Goal: Transaction & Acquisition: Purchase product/service

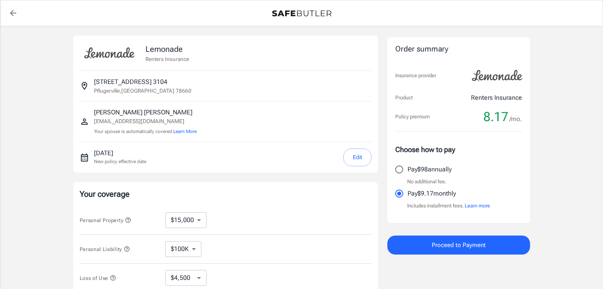
select select "15000"
select select "500"
click at [355, 156] on button "Edit" at bounding box center [357, 158] width 28 height 18
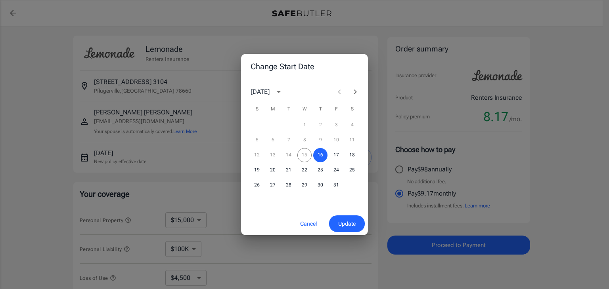
click at [356, 92] on icon "Next month" at bounding box center [355, 92] width 3 height 5
click at [349, 123] on button "1" at bounding box center [352, 125] width 14 height 14
click at [344, 221] on span "Update" at bounding box center [346, 224] width 17 height 10
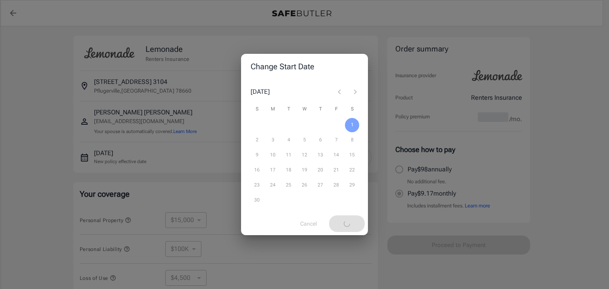
click at [382, 181] on div "Change Start Date November 2025 S M T W T F S 1 2 3 4 5 6 7 8 9 10 11 12 13 14 …" at bounding box center [304, 144] width 609 height 289
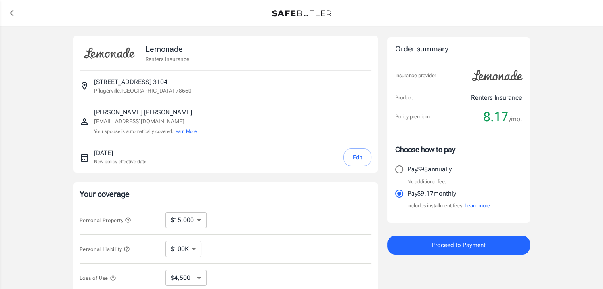
drag, startPoint x: 382, startPoint y: 181, endPoint x: 40, endPoint y: 180, distance: 342.4
click at [40, 180] on div "Lemonade Renters Insurance 4401 East Pflugerville Parkway 3104 Pflugerville , T…" at bounding box center [301, 237] width 603 height 422
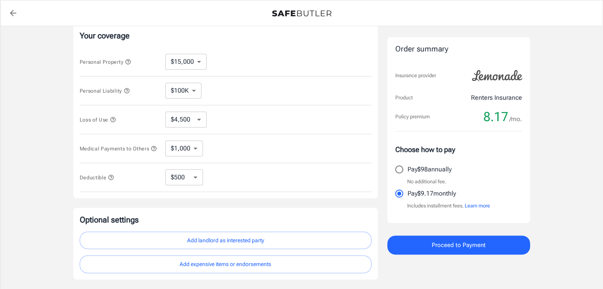
scroll to position [198, 0]
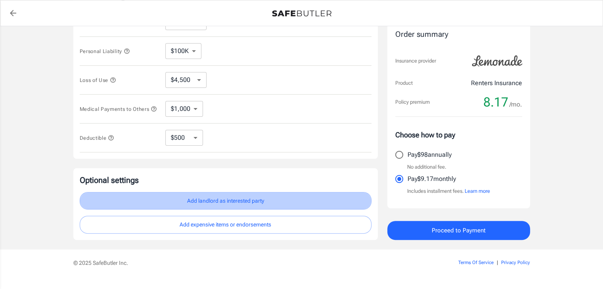
click at [208, 206] on button "Add landlord as interested party" at bounding box center [226, 201] width 292 height 18
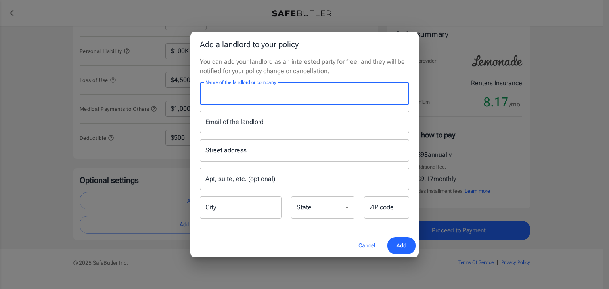
click at [236, 101] on input "Name of the landlord or company" at bounding box center [304, 93] width 209 height 22
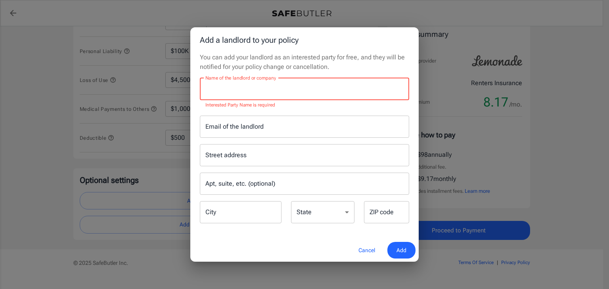
click at [254, 92] on input "Name of the landlord or company" at bounding box center [304, 89] width 209 height 22
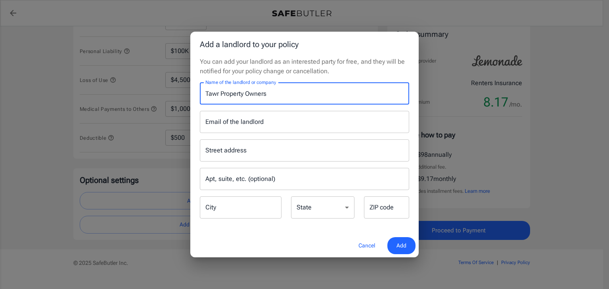
type input "Tawr Property Owners"
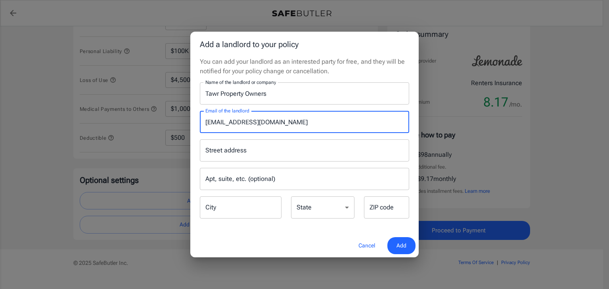
type input "tacaraweissranchmgr@greystar.com"
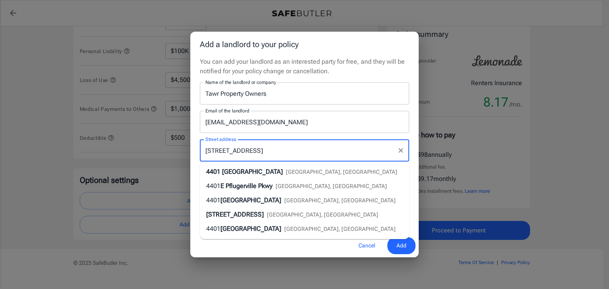
click at [273, 172] on span "East Pflugerville Parkway" at bounding box center [252, 172] width 61 height 8
type input "4401 East Pflugerville Parkway"
type input "Pflugerville"
select select "TX"
type input "78660"
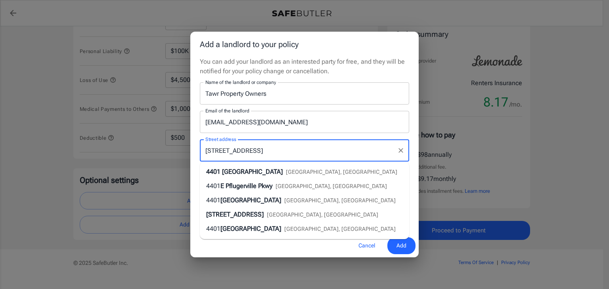
type input "4401 East Pflugerville Parkway"
drag, startPoint x: 311, startPoint y: 155, endPoint x: 170, endPoint y: 140, distance: 141.5
click at [176, 141] on div "Add a landlord to your policy You can add your landlord as an interested party …" at bounding box center [304, 144] width 609 height 289
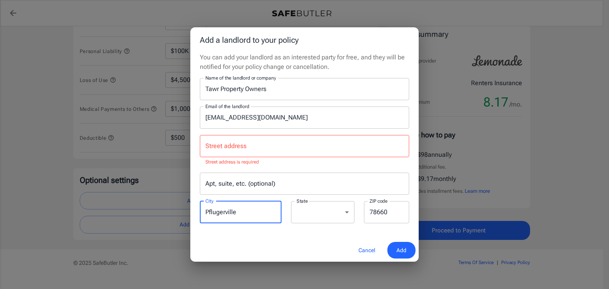
drag, startPoint x: 246, startPoint y: 213, endPoint x: 141, endPoint y: 198, distance: 106.1
click at [149, 200] on div "Add a landlord to your policy You can add your landlord as an interested party …" at bounding box center [304, 144] width 609 height 289
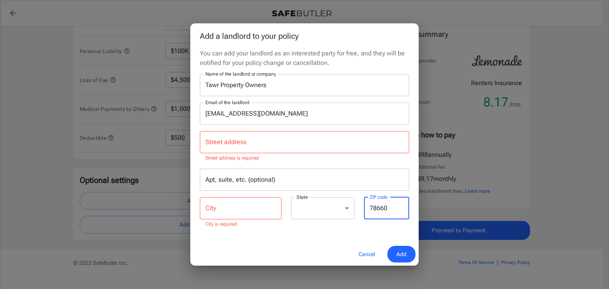
drag, startPoint x: 383, startPoint y: 214, endPoint x: 324, endPoint y: 214, distance: 59.1
click at [324, 213] on div "Street address Street address Street address is required Apt, suite, etc. (opti…" at bounding box center [304, 177] width 219 height 104
drag, startPoint x: 306, startPoint y: 244, endPoint x: 335, endPoint y: 247, distance: 28.7
click at [311, 245] on div "Add a landlord to your policy You can add your landlord as an interested party …" at bounding box center [304, 144] width 228 height 243
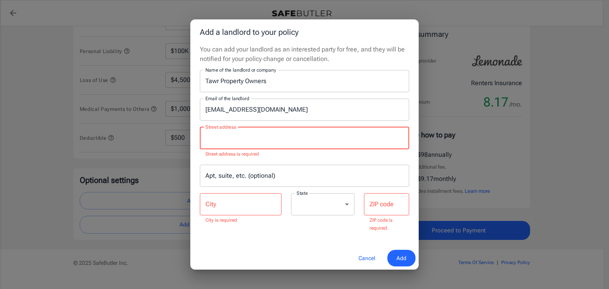
click at [239, 137] on input "Street address" at bounding box center [304, 138] width 202 height 15
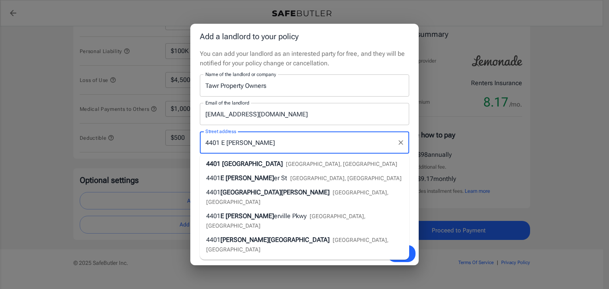
click at [283, 164] on span "East Pflugerville Parkway" at bounding box center [252, 164] width 61 height 8
type input "4401 East Pflugerville Parkway"
type input "Pflugerville"
type input "78660"
type input "4401 East Pflugerville Parkway"
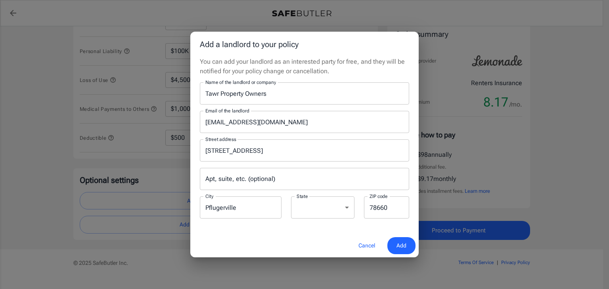
click at [407, 250] on button "Add" at bounding box center [401, 245] width 28 height 17
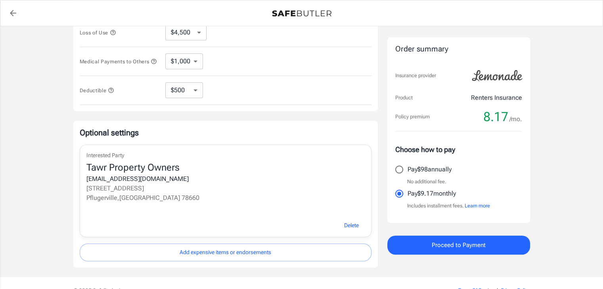
scroll to position [291, 0]
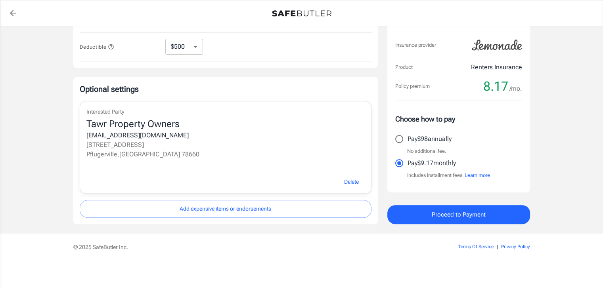
click at [146, 146] on p "4401 East Pflugerville Parkway" at bounding box center [225, 145] width 278 height 10
click at [120, 126] on div "Tawr Property Owners" at bounding box center [225, 124] width 278 height 13
click at [105, 115] on p "Interested Party" at bounding box center [225, 112] width 278 height 8
click at [350, 181] on span "Delete" at bounding box center [351, 182] width 15 height 10
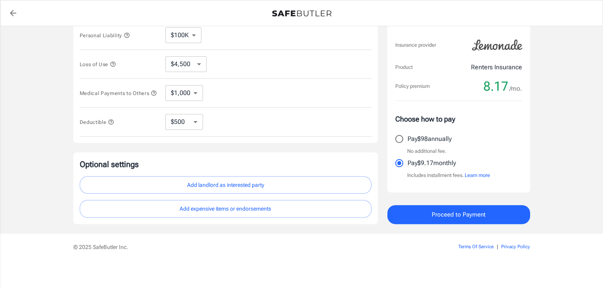
scroll to position [216, 0]
click at [266, 185] on button "Add landlord as interested party" at bounding box center [226, 185] width 292 height 18
select select "TX"
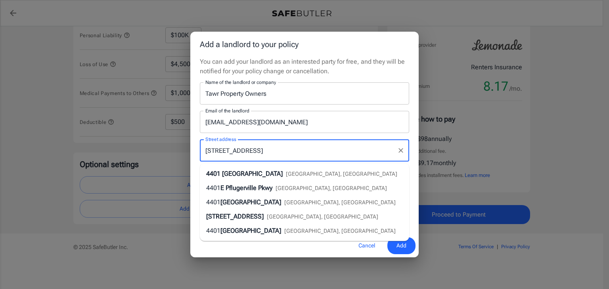
click at [262, 153] on input "4401 East Pflugerville Parkway" at bounding box center [298, 150] width 190 height 15
click at [262, 152] on input "4401 East Pflugerville Parkway" at bounding box center [298, 150] width 190 height 15
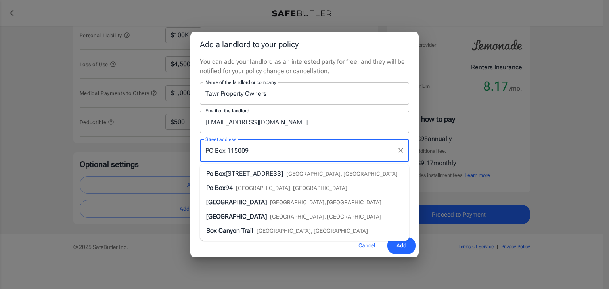
type input "PO Box 115009"
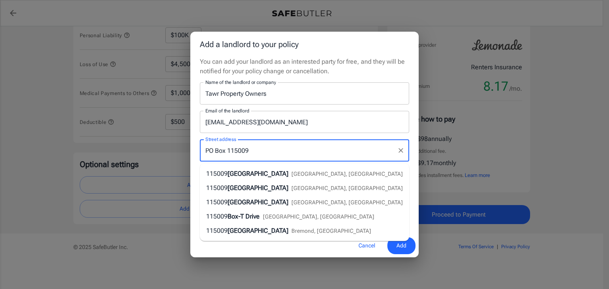
click at [265, 151] on input "PO Box 115009" at bounding box center [298, 150] width 190 height 15
click at [390, 71] on p "You can add your landlord as an interested party for free, and they will be not…" at bounding box center [304, 66] width 209 height 19
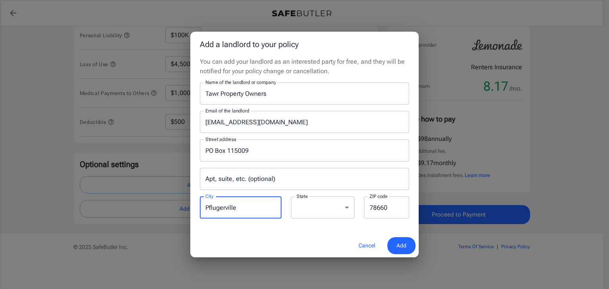
click at [245, 208] on input "Pflugerville" at bounding box center [241, 208] width 82 height 22
type input "Carrollton"
type input "75011"
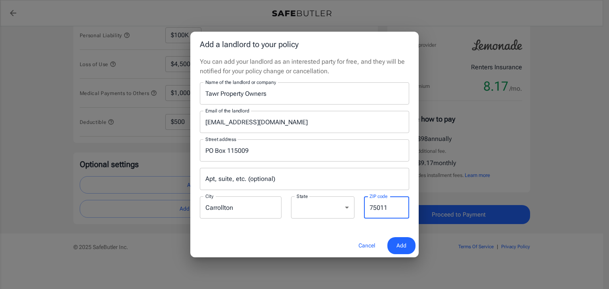
click at [407, 243] on button "Add" at bounding box center [401, 245] width 28 height 17
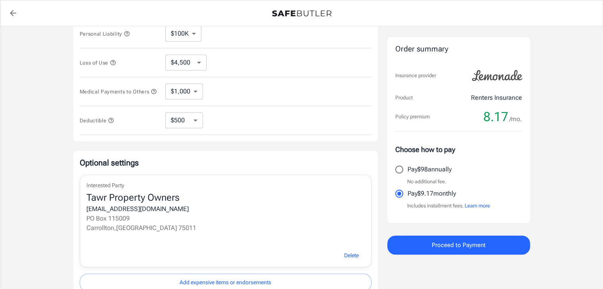
click at [457, 247] on span "Proceed to Payment" at bounding box center [459, 245] width 54 height 10
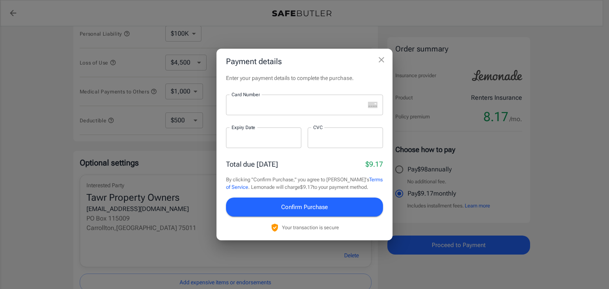
click at [381, 55] on icon "close" at bounding box center [382, 60] width 10 height 10
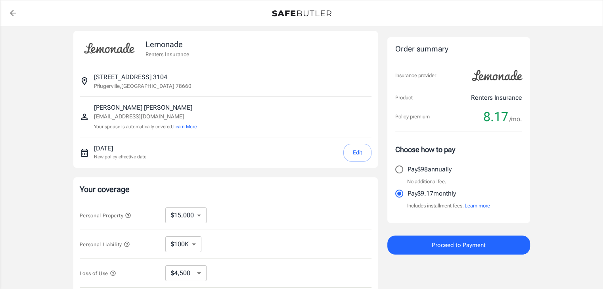
scroll to position [0, 0]
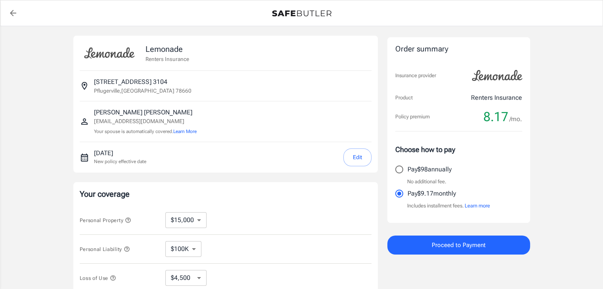
click at [475, 243] on span "Proceed to Payment" at bounding box center [459, 245] width 54 height 10
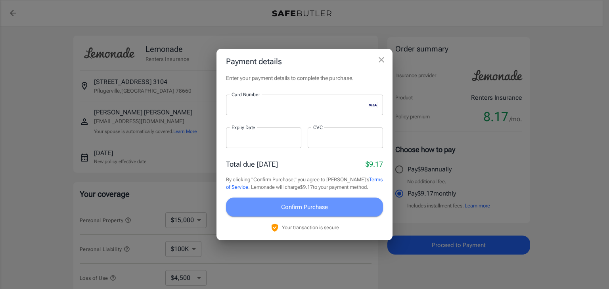
click at [334, 206] on button "Confirm Purchase" at bounding box center [304, 207] width 157 height 19
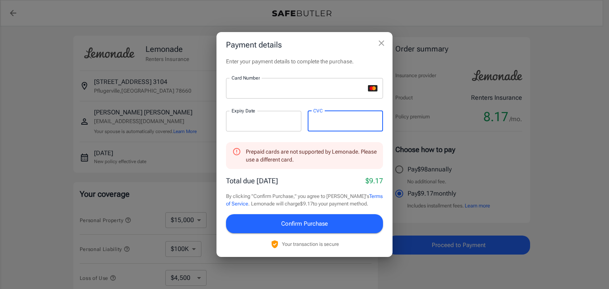
click at [309, 227] on span "Confirm Purchase" at bounding box center [304, 224] width 47 height 10
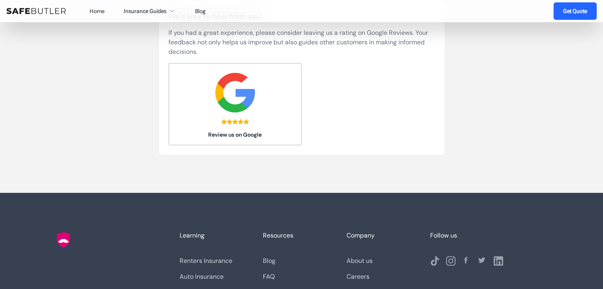
scroll to position [277, 0]
